Goal: Task Accomplishment & Management: Complete application form

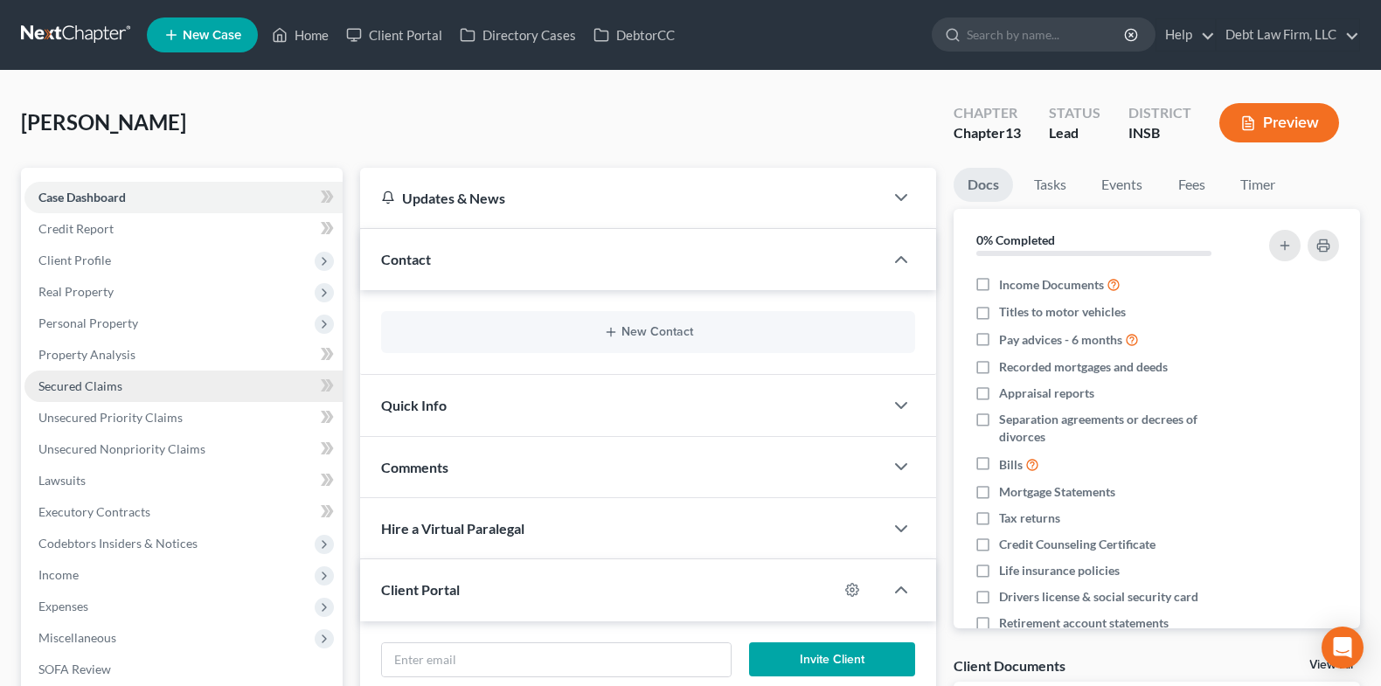
click at [163, 386] on link "Secured Claims" at bounding box center [183, 386] width 318 height 31
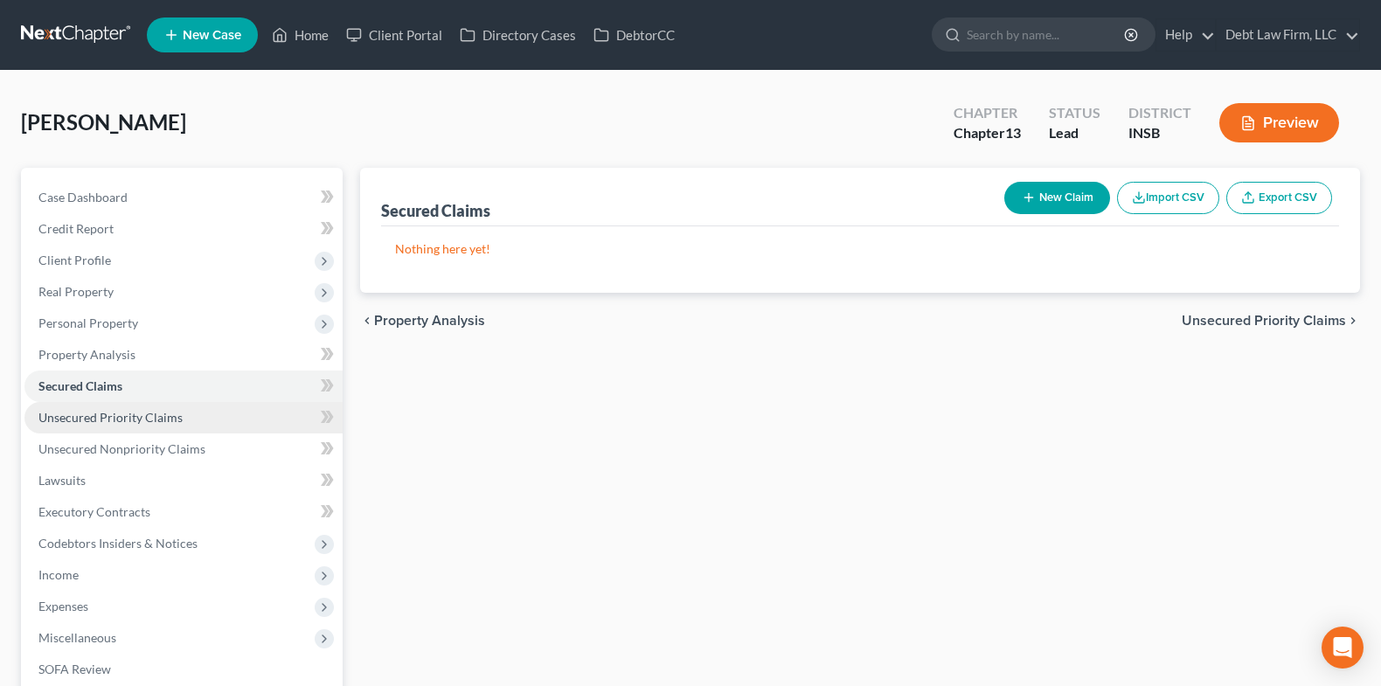
click at [173, 411] on span "Unsecured Priority Claims" at bounding box center [110, 417] width 144 height 15
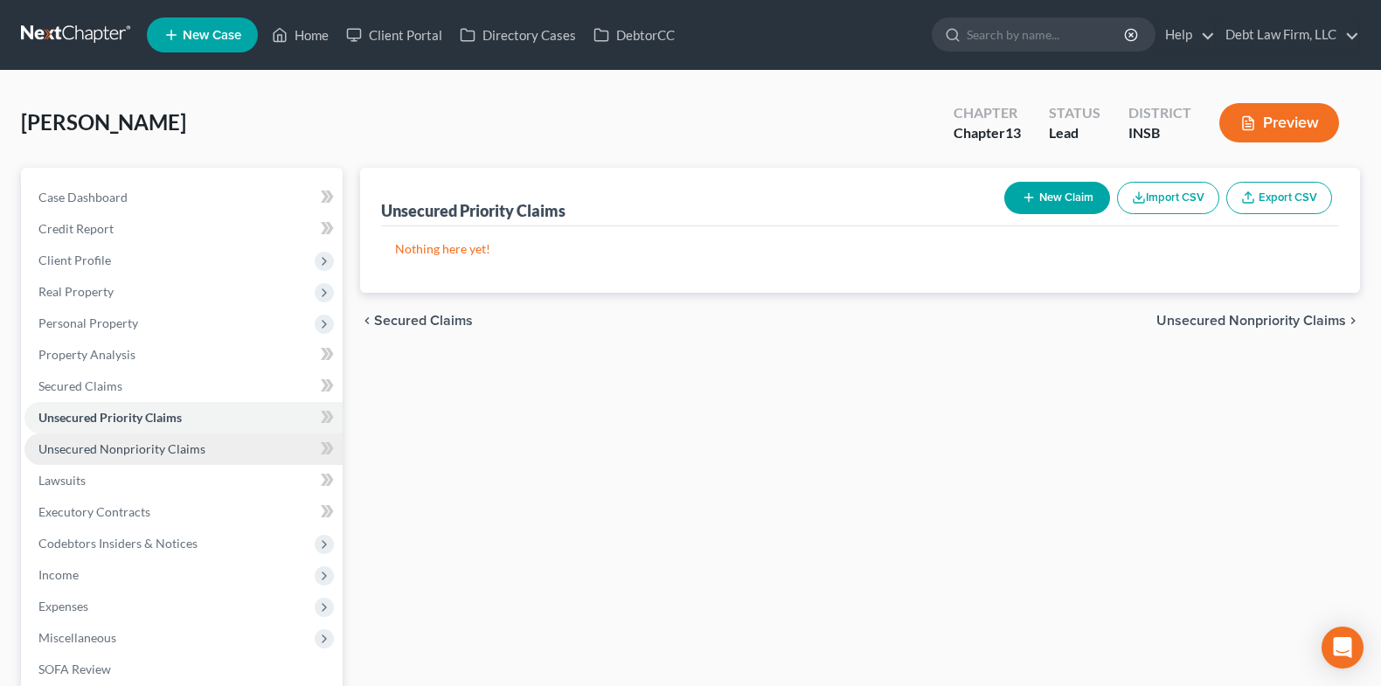
click at [176, 454] on span "Unsecured Nonpriority Claims" at bounding box center [121, 448] width 167 height 15
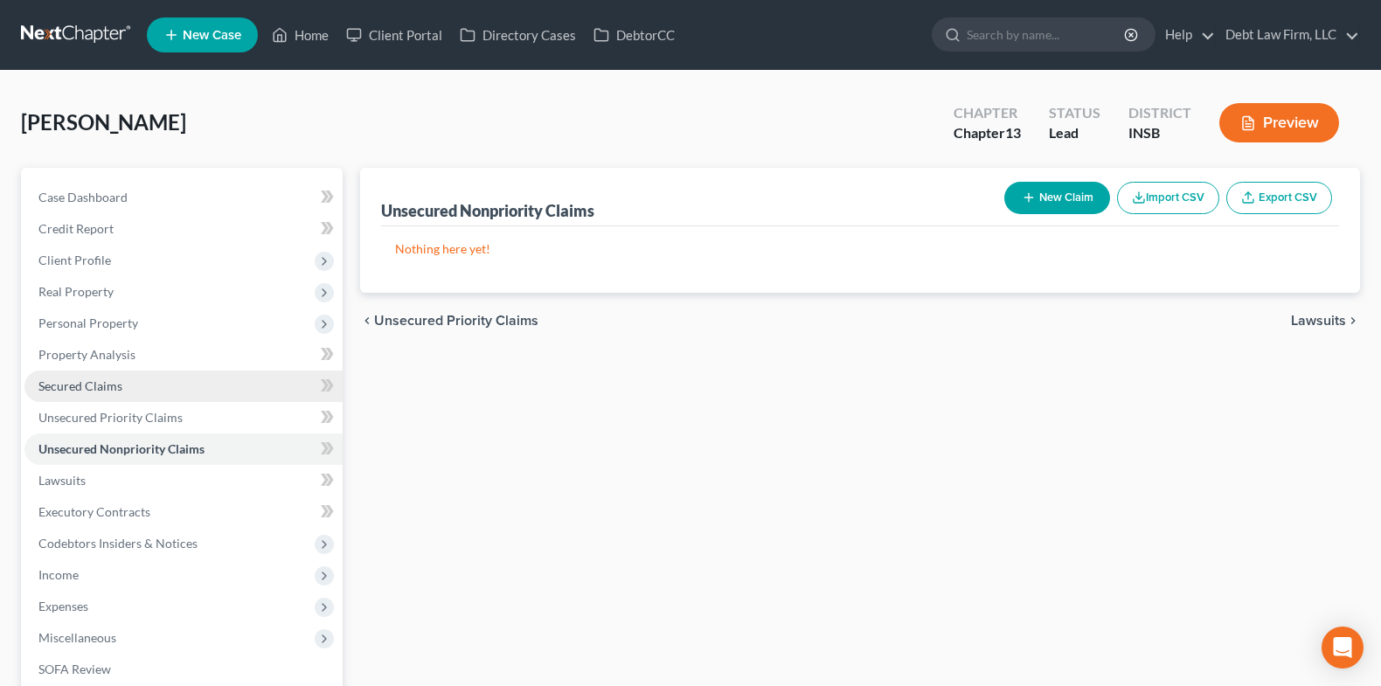
click at [143, 379] on link "Secured Claims" at bounding box center [183, 386] width 318 height 31
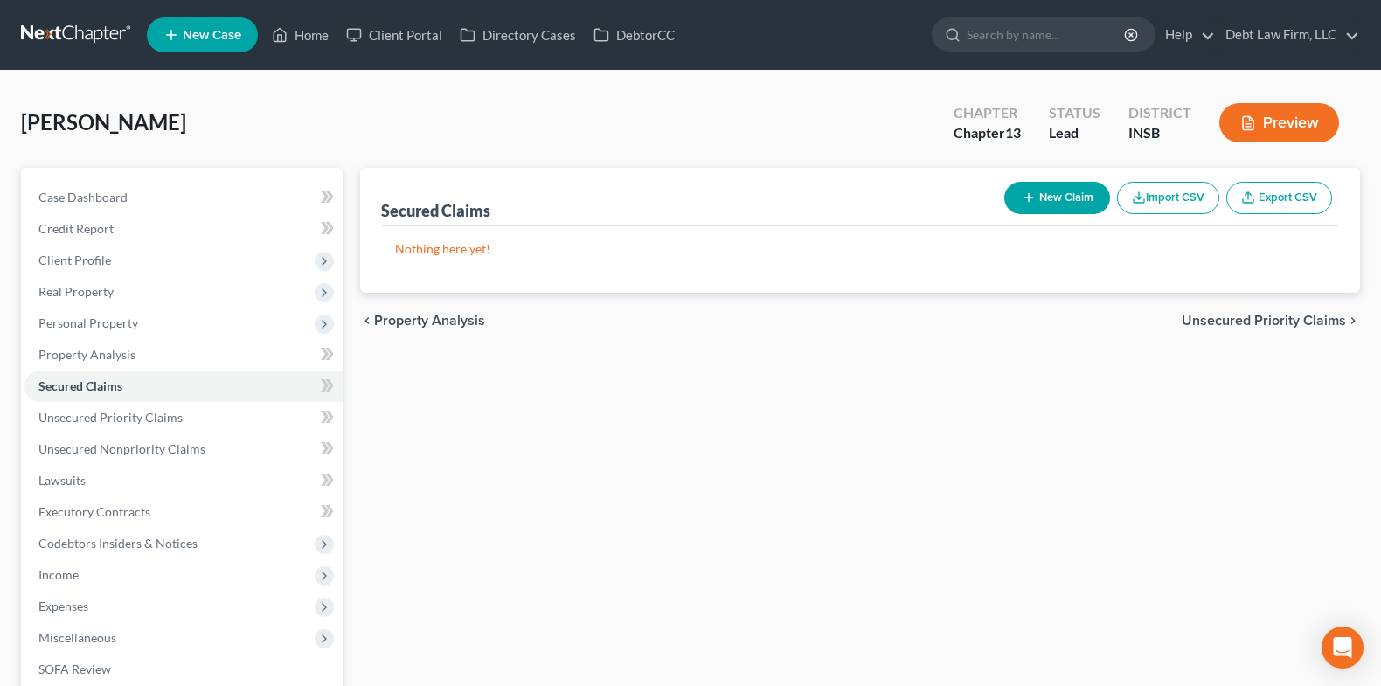
click at [1196, 207] on button "Import CSV" at bounding box center [1168, 198] width 102 height 32
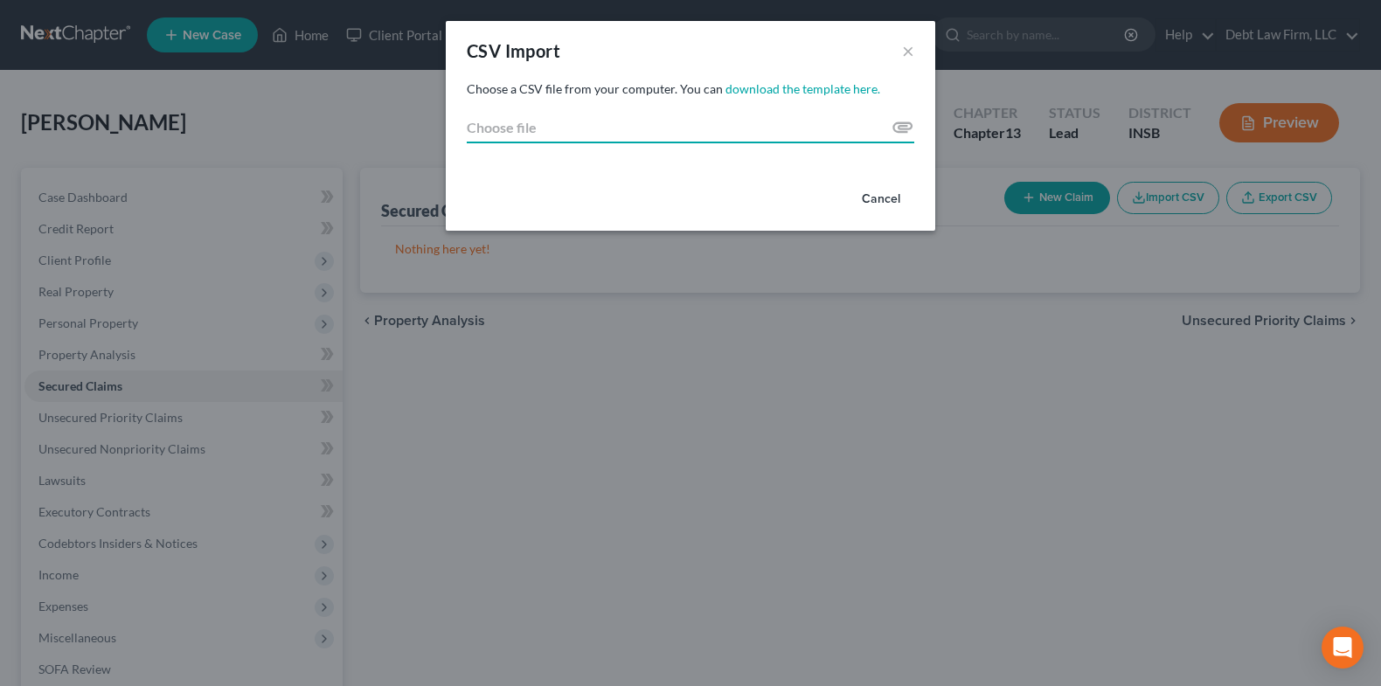
click at [688, 122] on input "Choose file" at bounding box center [691, 127] width 448 height 31
type input "C:\fakepath\Creditor_Import_Template completed by client.csv"
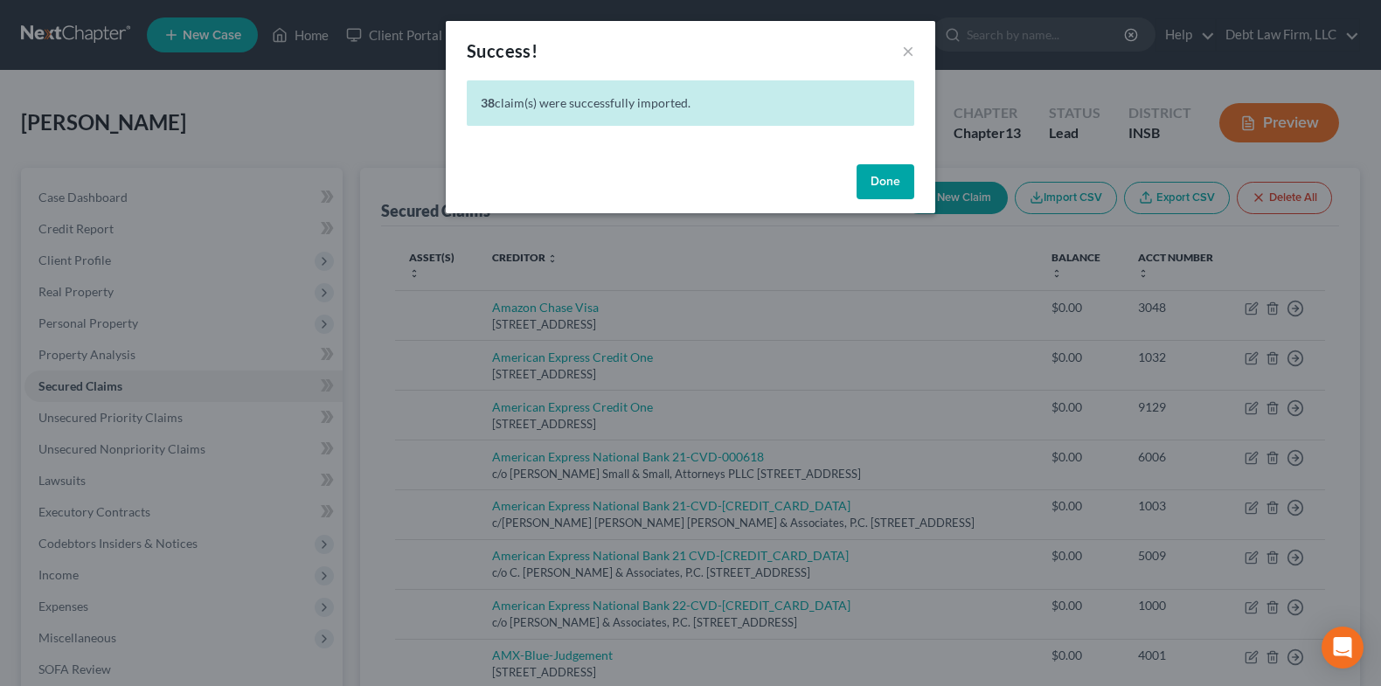
click at [894, 172] on button "Done" at bounding box center [886, 181] width 58 height 35
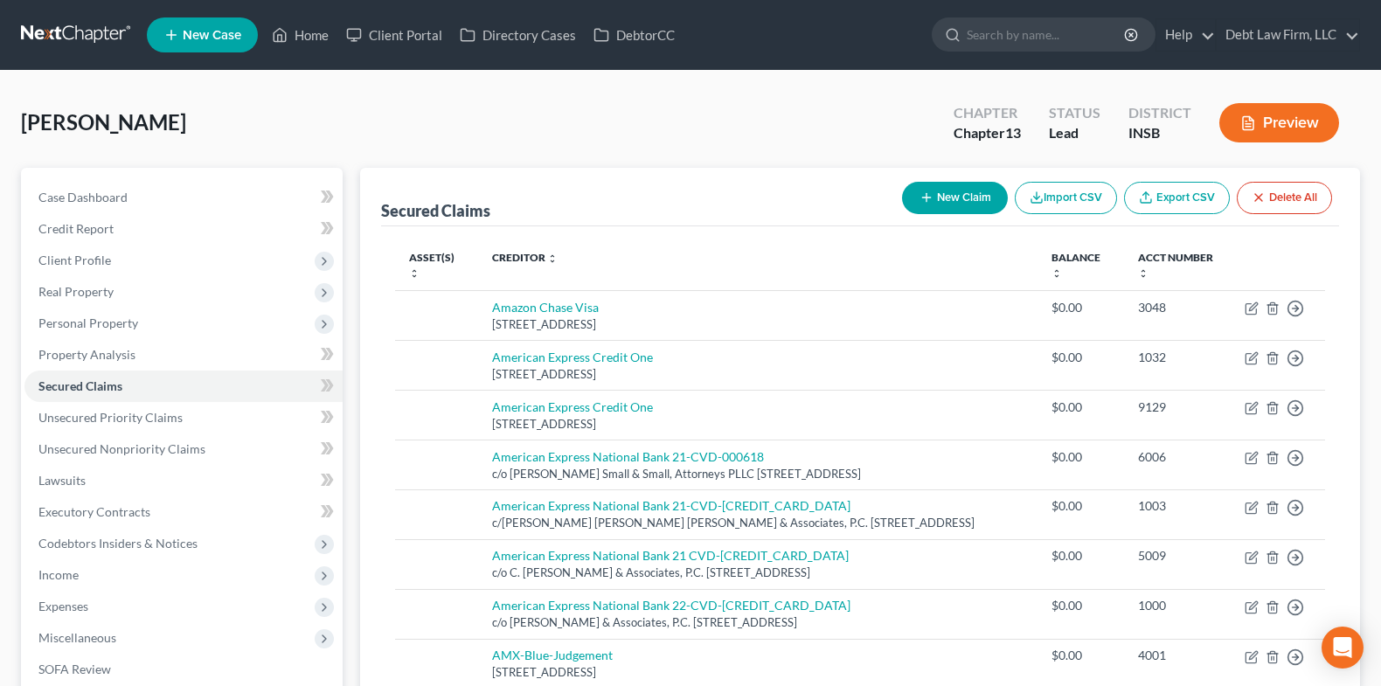
click at [1281, 200] on button "Delete All" at bounding box center [1284, 198] width 95 height 32
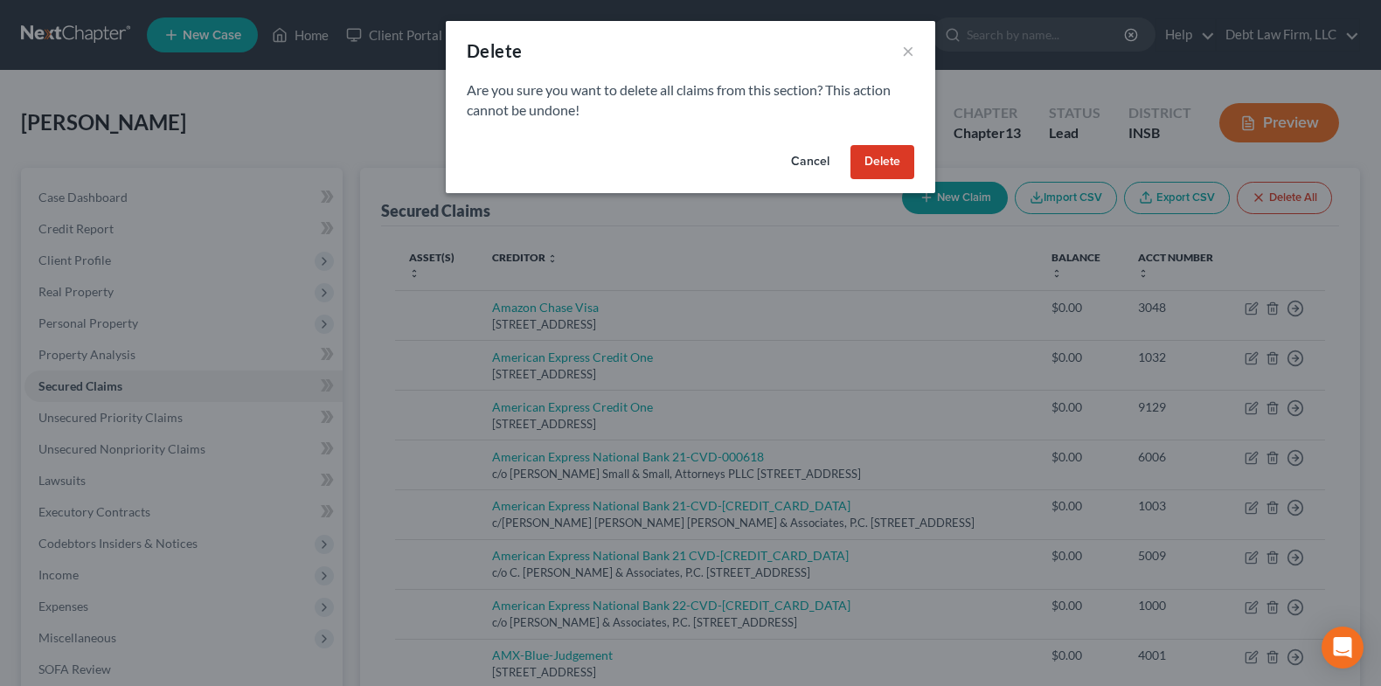
click at [897, 160] on button "Delete" at bounding box center [883, 162] width 64 height 35
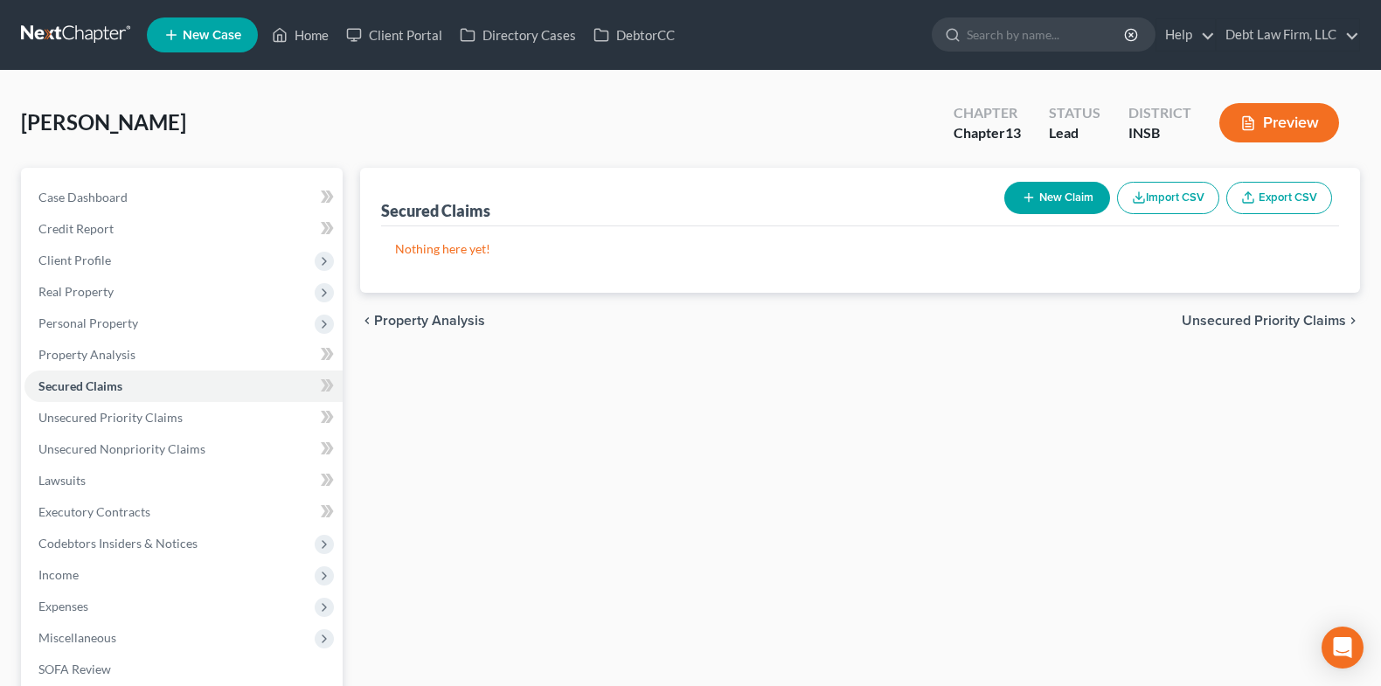
click at [1171, 199] on button "Import CSV" at bounding box center [1168, 198] width 102 height 32
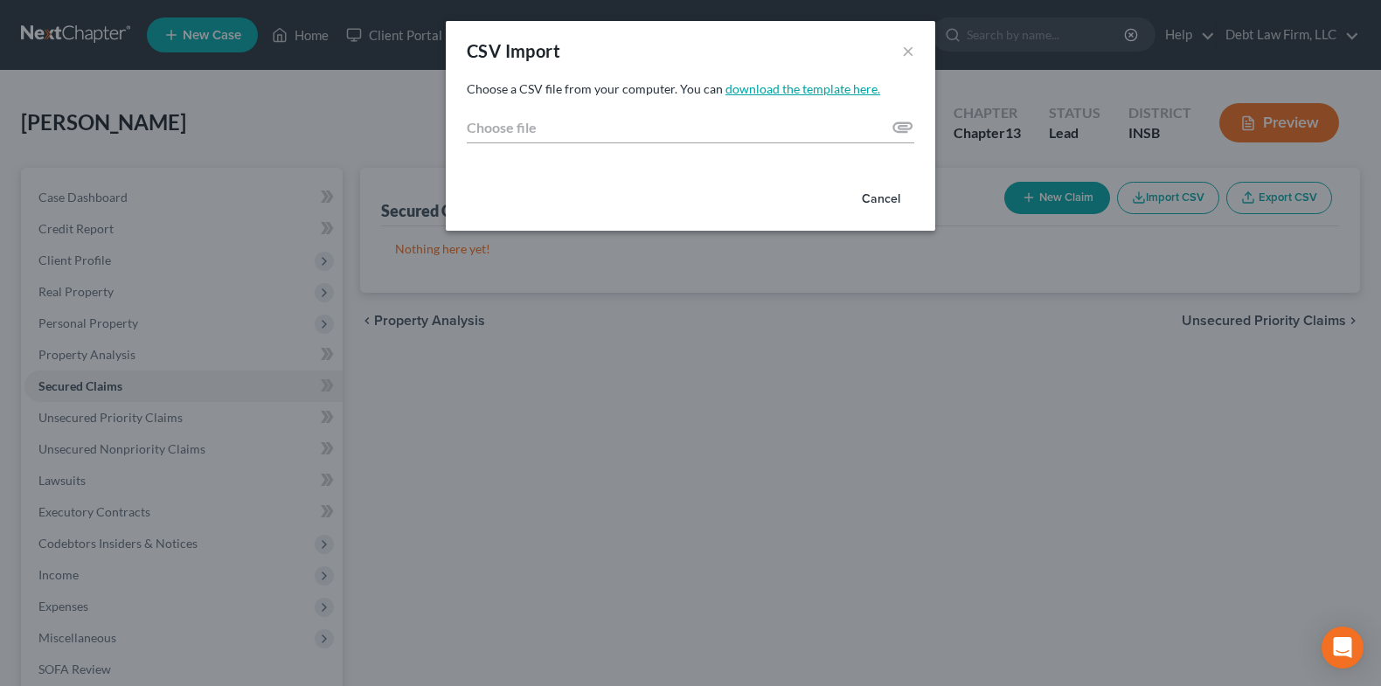
click at [775, 88] on link "download the template here." at bounding box center [803, 88] width 155 height 15
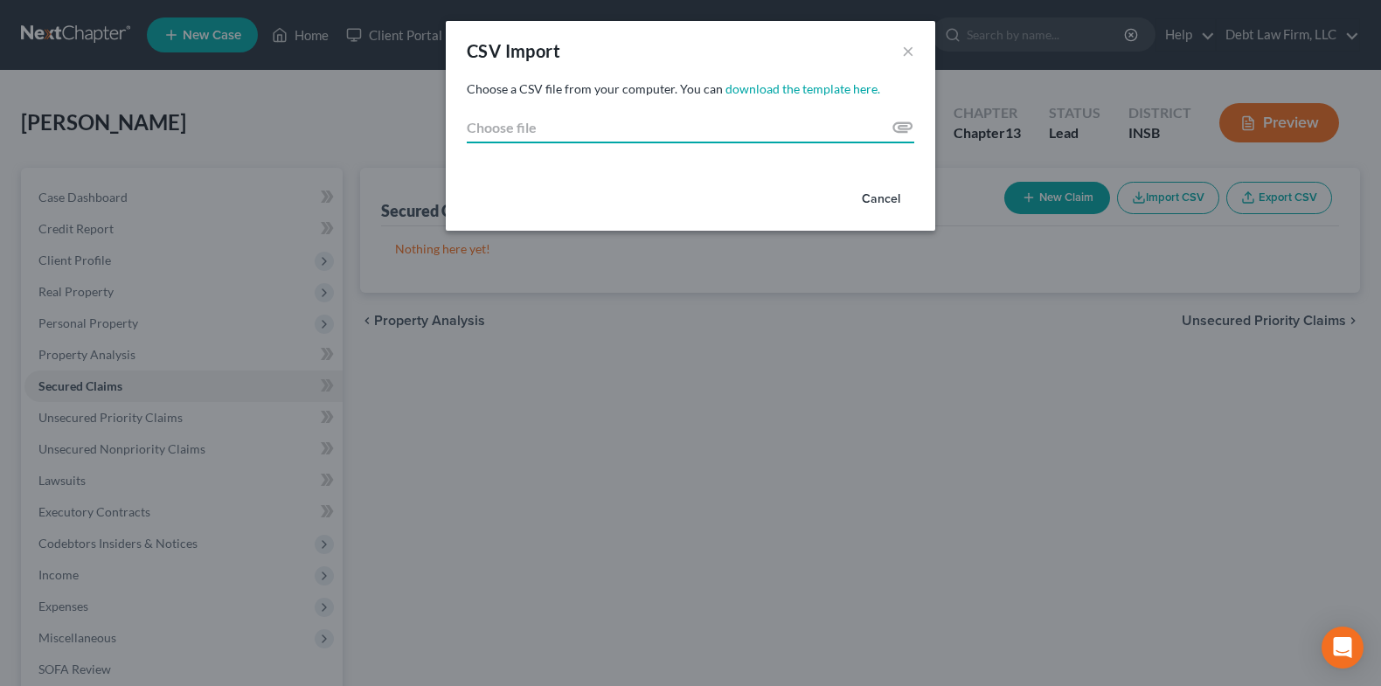
click at [776, 128] on input "Choose file" at bounding box center [691, 127] width 448 height 31
type input "C:\fakepath\Creditor_Import_Template completed by client.csv"
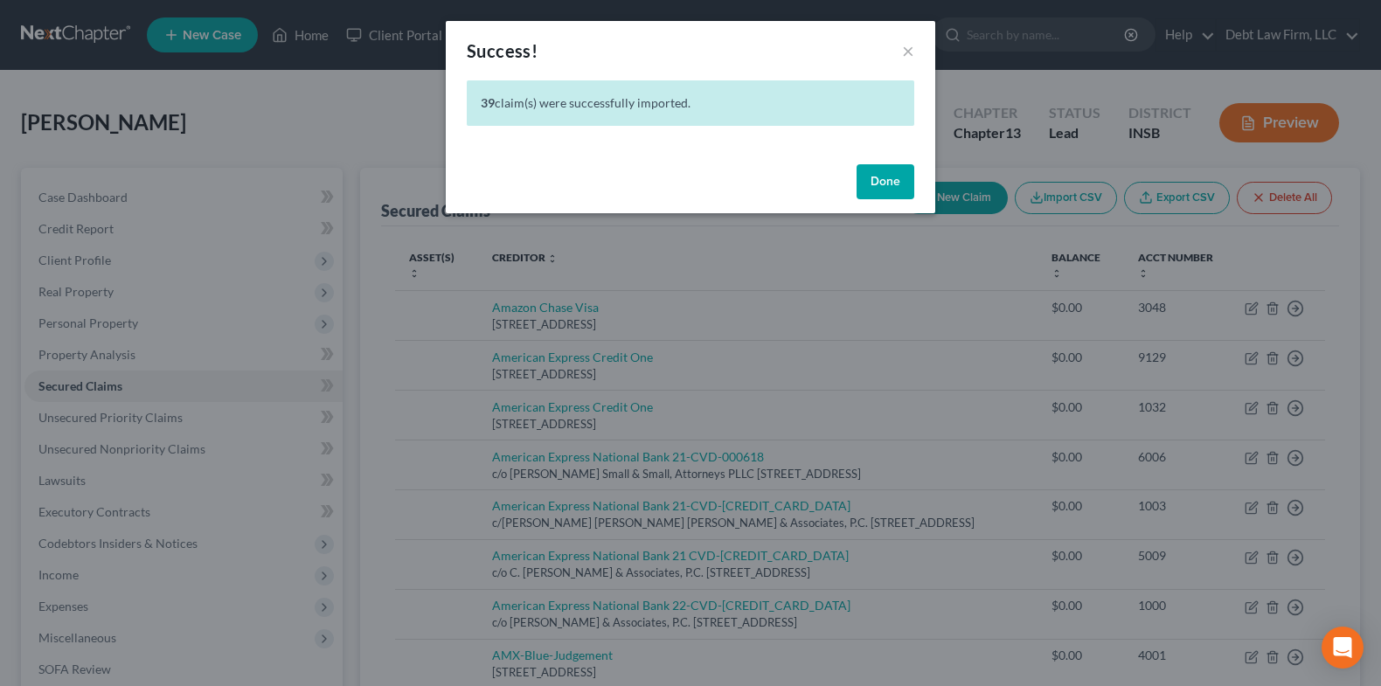
click at [879, 171] on button "Done" at bounding box center [886, 181] width 58 height 35
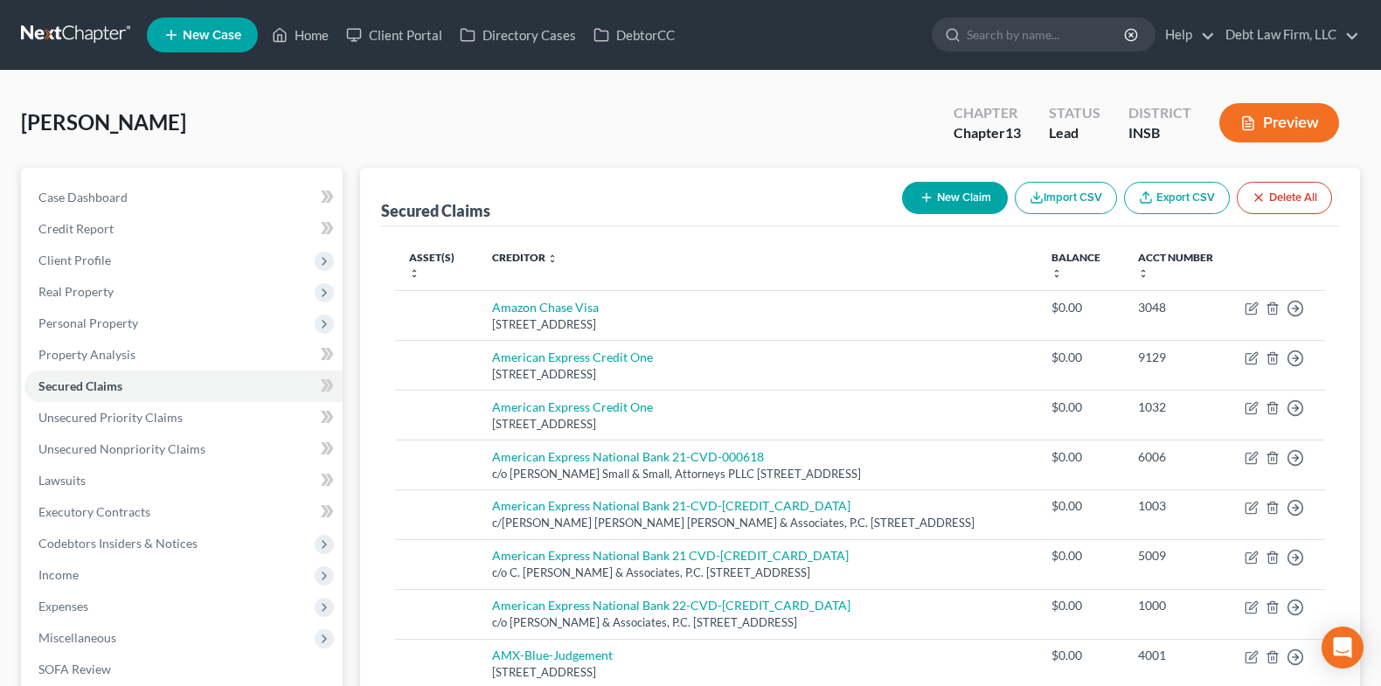
click at [1279, 208] on button "Delete All" at bounding box center [1284, 198] width 95 height 32
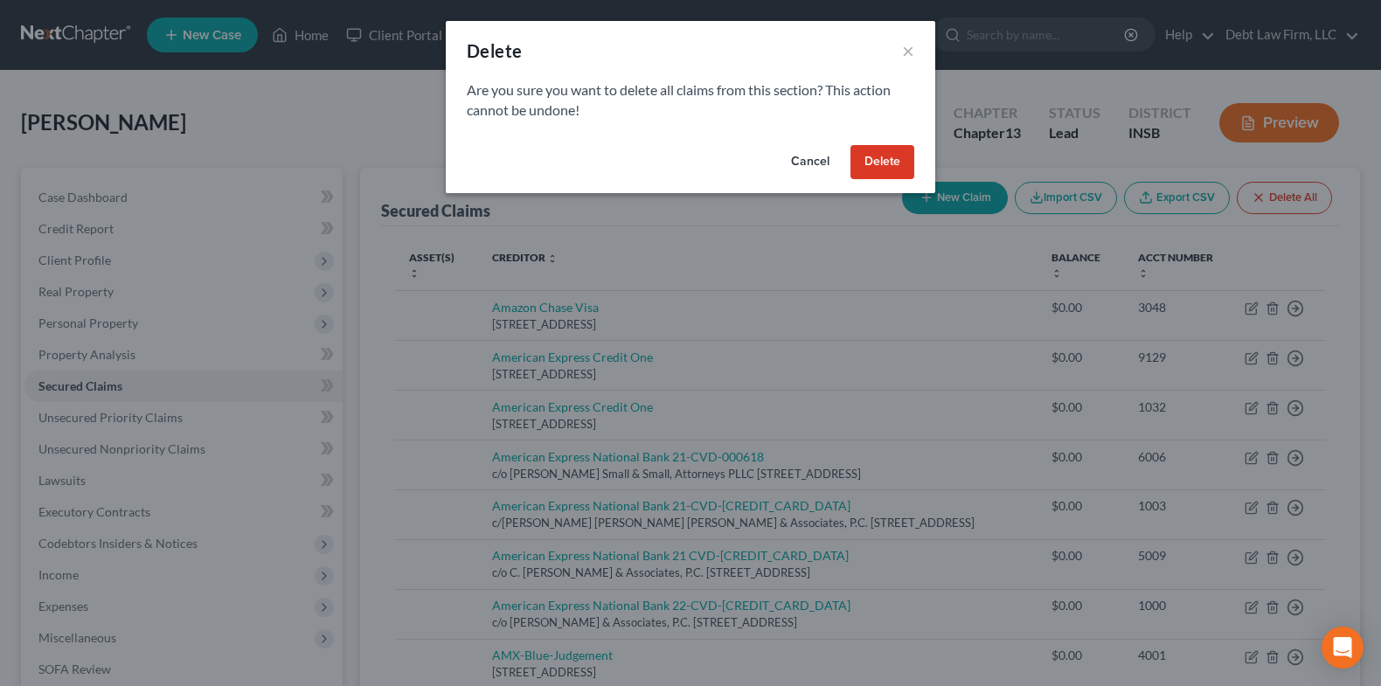
click at [884, 162] on button "Delete" at bounding box center [883, 162] width 64 height 35
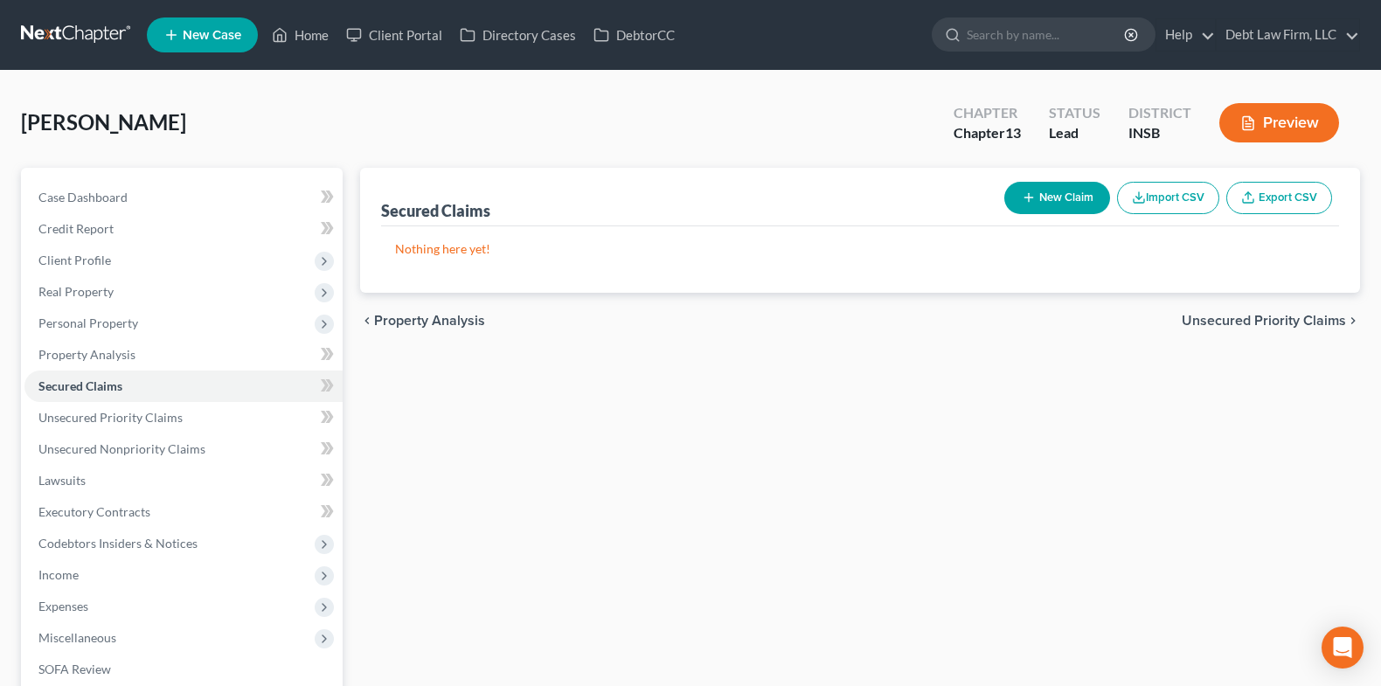
click at [1061, 204] on button "New Claim" at bounding box center [1057, 198] width 106 height 32
select select "0"
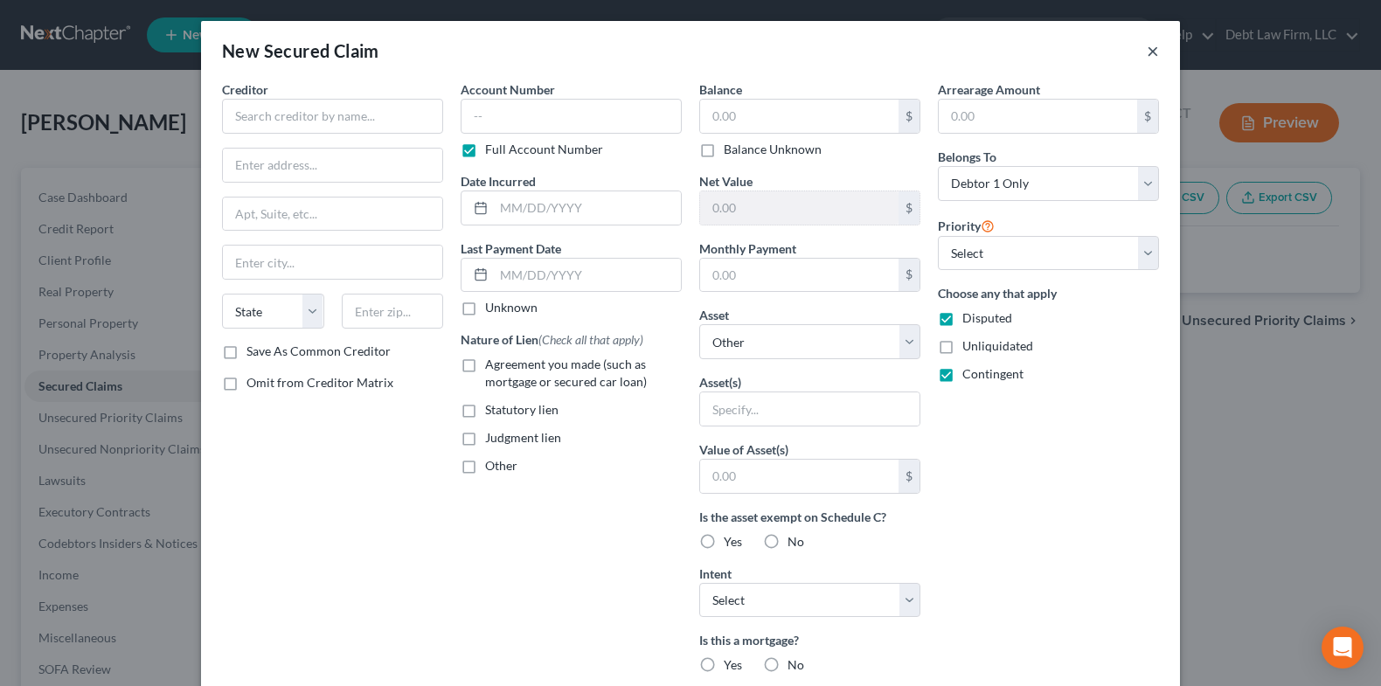
click at [1155, 57] on button "×" at bounding box center [1153, 50] width 12 height 21
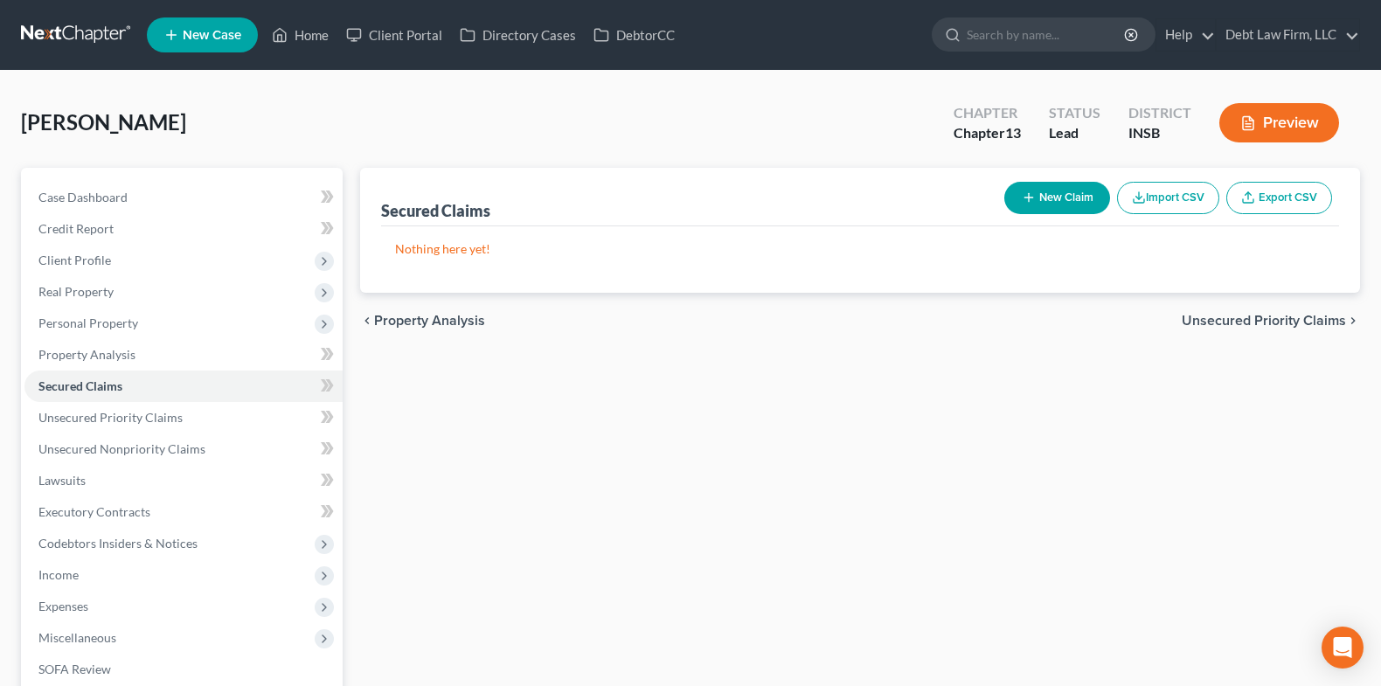
click at [1172, 194] on button "Import CSV" at bounding box center [1168, 198] width 102 height 32
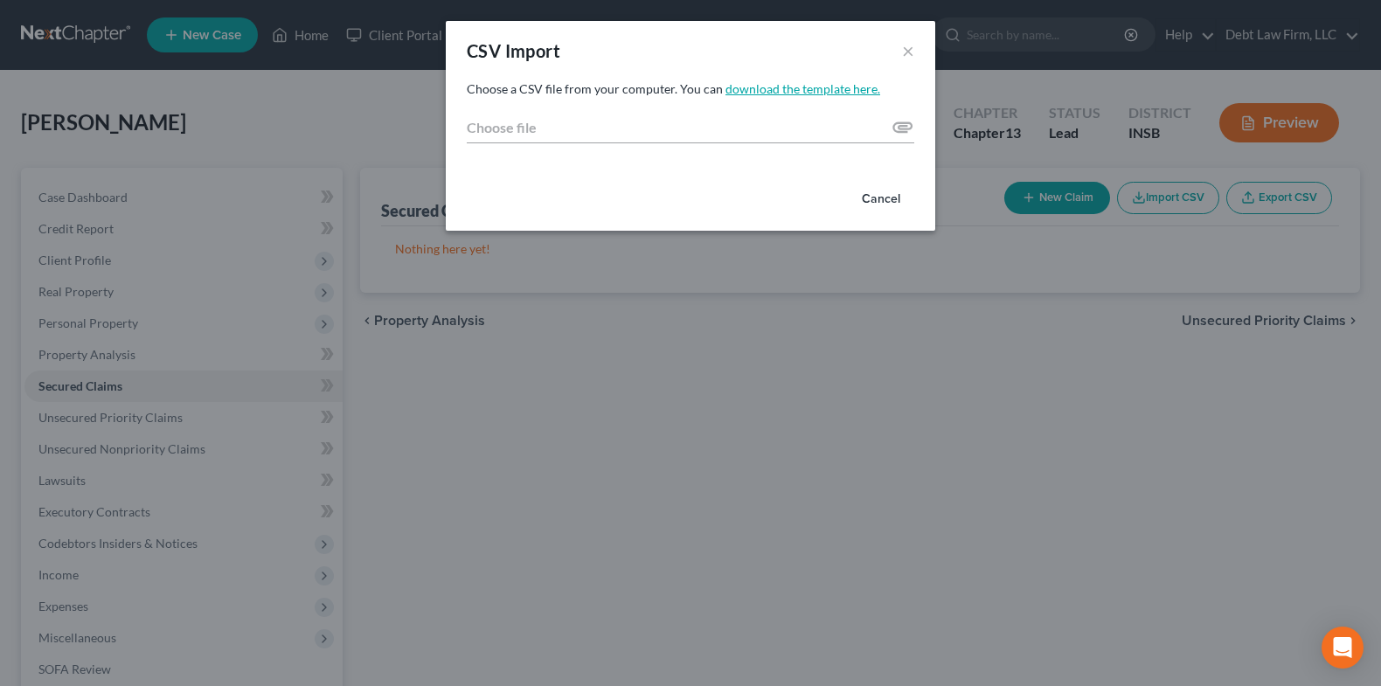
click at [827, 93] on link "download the template here." at bounding box center [803, 88] width 155 height 15
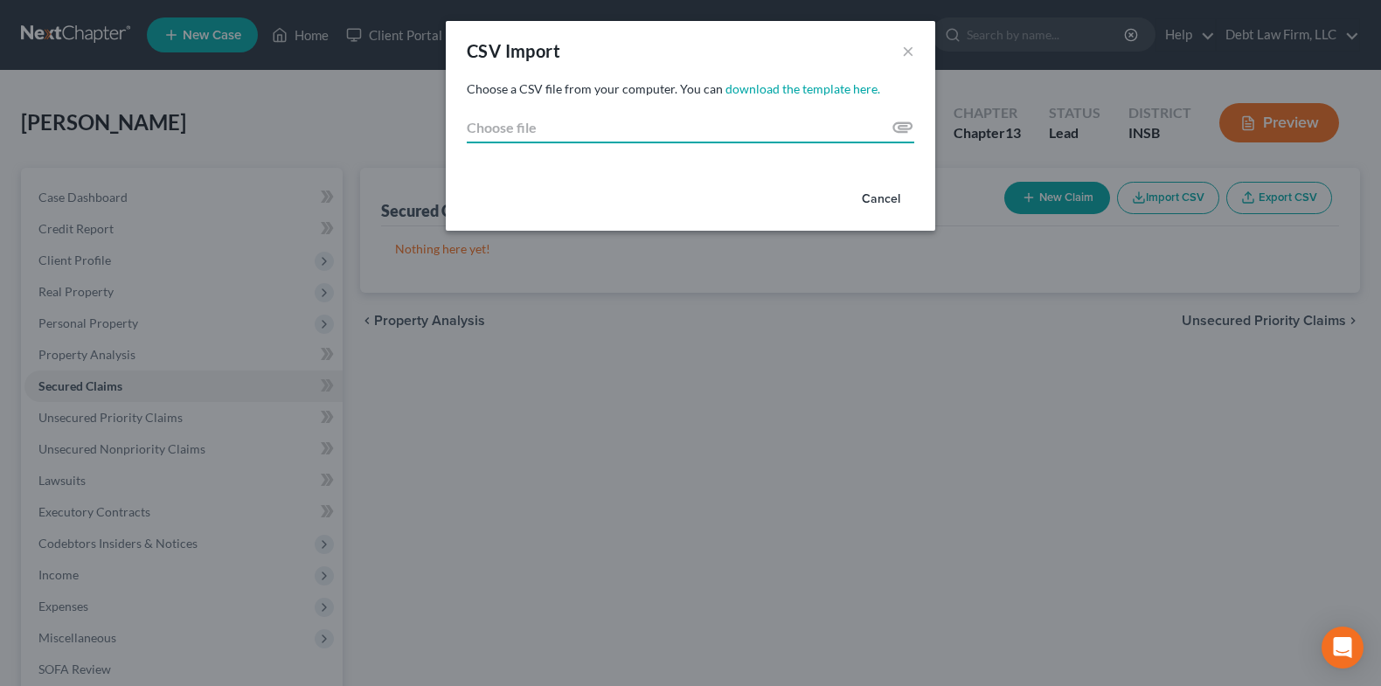
click at [805, 132] on input "Choose file" at bounding box center [691, 127] width 448 height 31
type input "C:\fakepath\Creditor_Import_Template.csv"
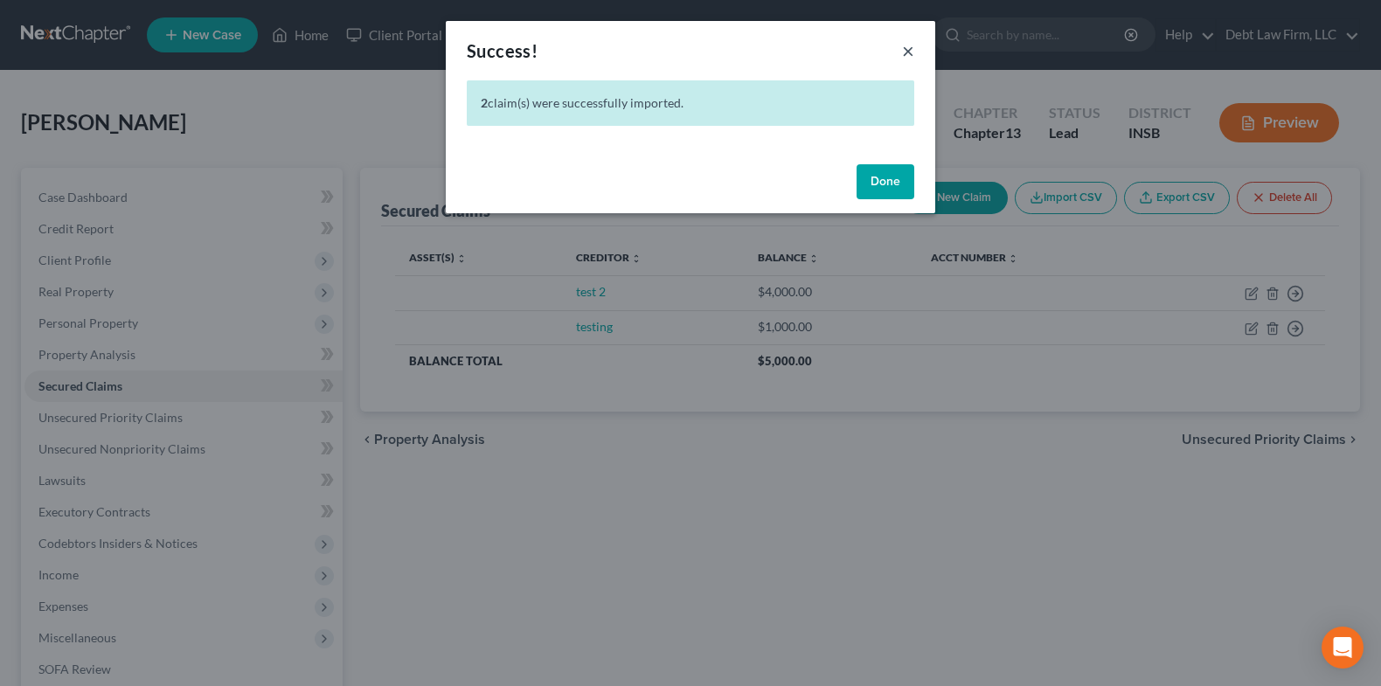
click at [902, 50] on button "×" at bounding box center [908, 50] width 12 height 21
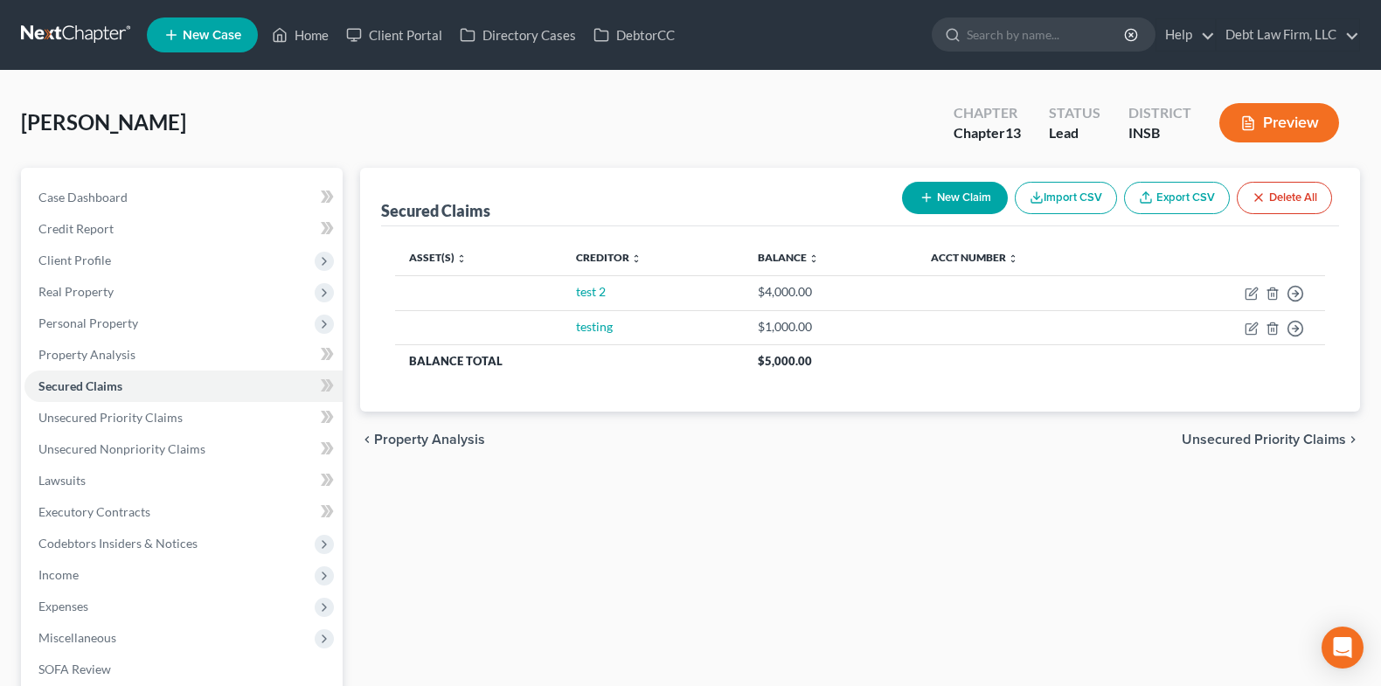
click at [1072, 197] on button "Import CSV" at bounding box center [1066, 198] width 102 height 32
